Goal: Check status: Check status

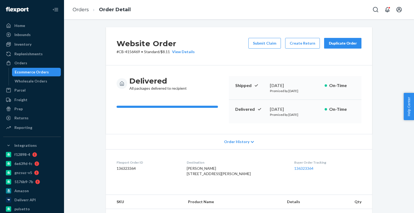
click at [26, 70] on div "Ecommerce Orders" at bounding box center [32, 71] width 34 height 5
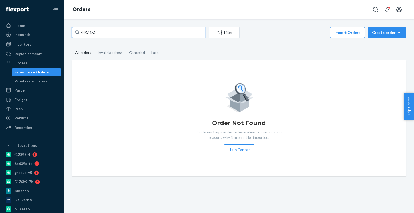
paste input "209297"
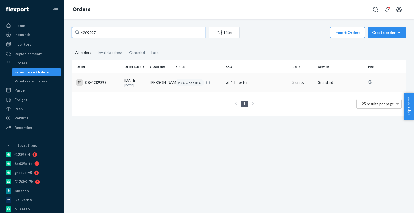
type input "4209297"
click at [163, 81] on td "[PERSON_NAME]" at bounding box center [161, 82] width 26 height 19
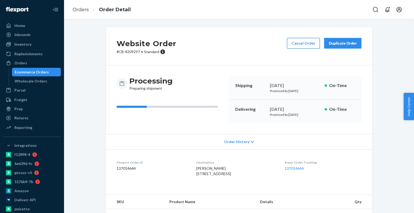
click at [293, 45] on button "Cancel Order" at bounding box center [303, 43] width 33 height 11
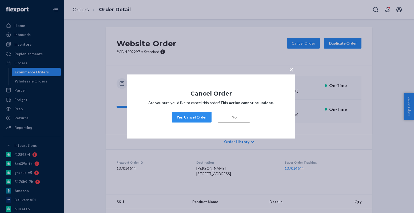
click at [197, 117] on div "Yes, Cancel Order" at bounding box center [192, 117] width 30 height 5
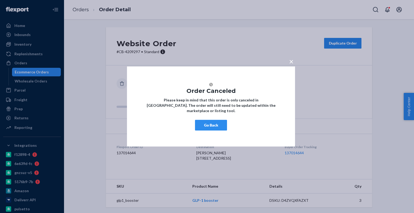
click at [214, 131] on button "Go Back" at bounding box center [211, 125] width 32 height 11
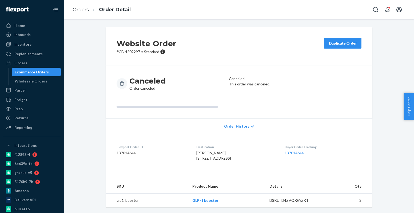
click at [41, 68] on link "Ecommerce Orders" at bounding box center [36, 72] width 49 height 9
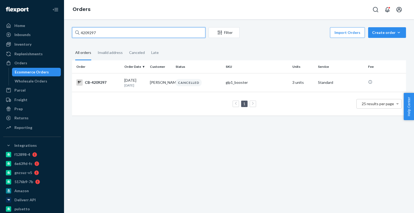
paste input "[EMAIL_ADDRESS][DOMAIN_NAME]"
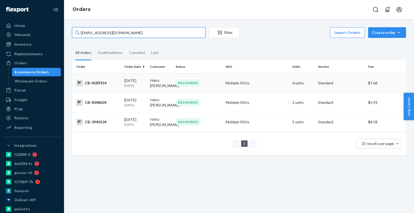
type input "[EMAIL_ADDRESS][DOMAIN_NAME]"
click at [142, 88] on p "[DATE]" at bounding box center [134, 85] width 21 height 5
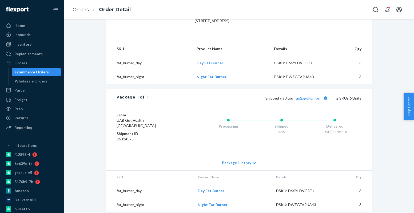
scroll to position [169, 0]
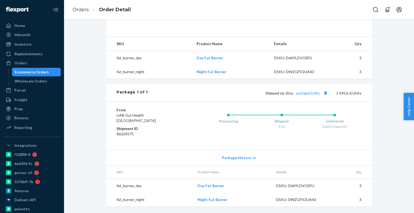
click at [50, 74] on div "Ecommerce Orders" at bounding box center [37, 71] width 48 height 7
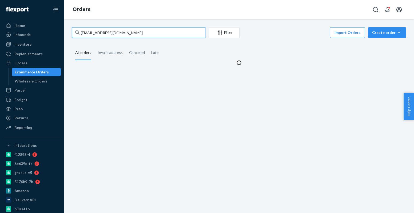
drag, startPoint x: 121, startPoint y: 35, endPoint x: 88, endPoint y: 61, distance: 42.0
click at [113, 32] on input "[EMAIL_ADDRESS][DOMAIN_NAME]" at bounding box center [138, 32] width 133 height 11
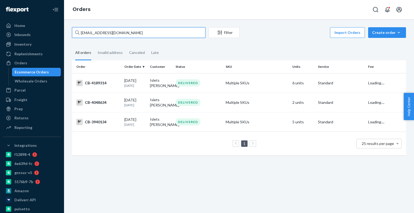
click at [113, 32] on input "[EMAIL_ADDRESS][DOMAIN_NAME]" at bounding box center [138, 32] width 133 height 11
paste input "4141980"
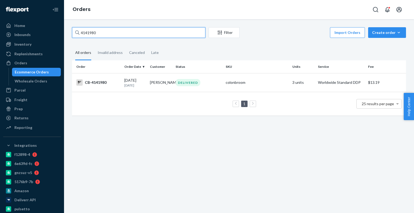
type input "4141980"
click at [160, 77] on td "[PERSON_NAME]" at bounding box center [161, 82] width 26 height 19
